Goal: Information Seeking & Learning: Check status

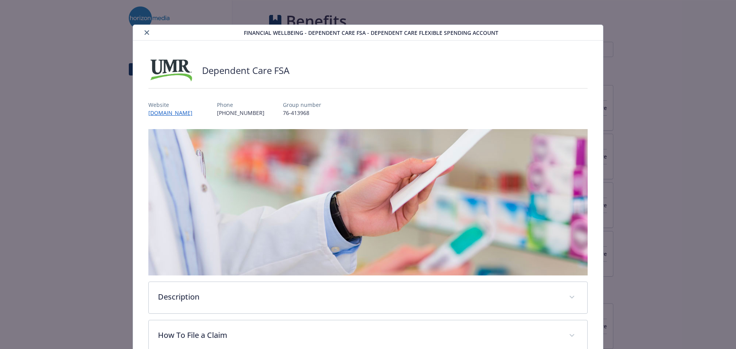
scroll to position [77, 0]
